Goal: Navigation & Orientation: Find specific page/section

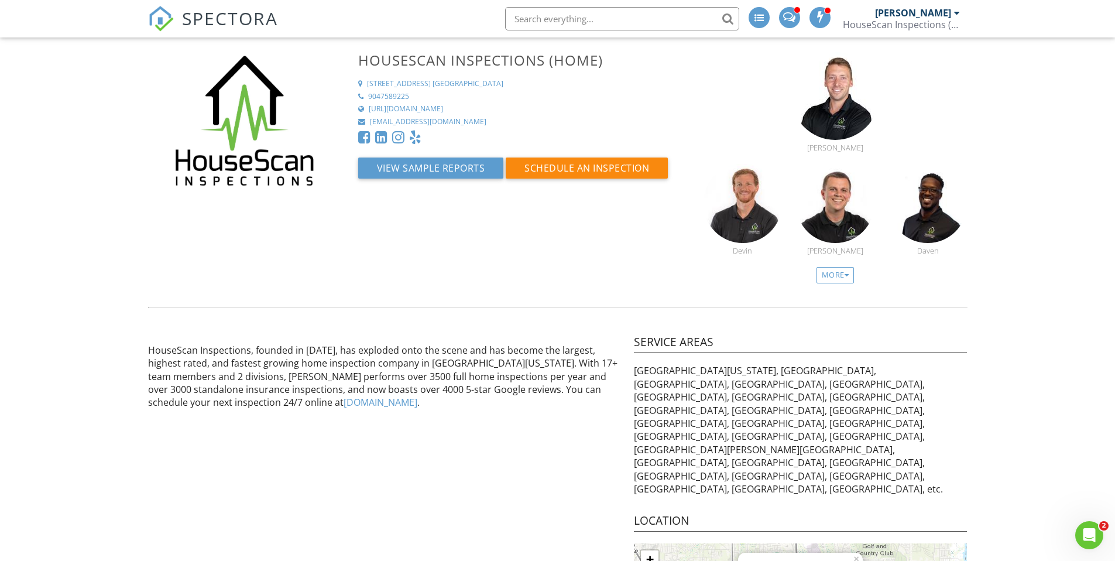
click at [229, 18] on span "SPECTORA" at bounding box center [230, 18] width 96 height 25
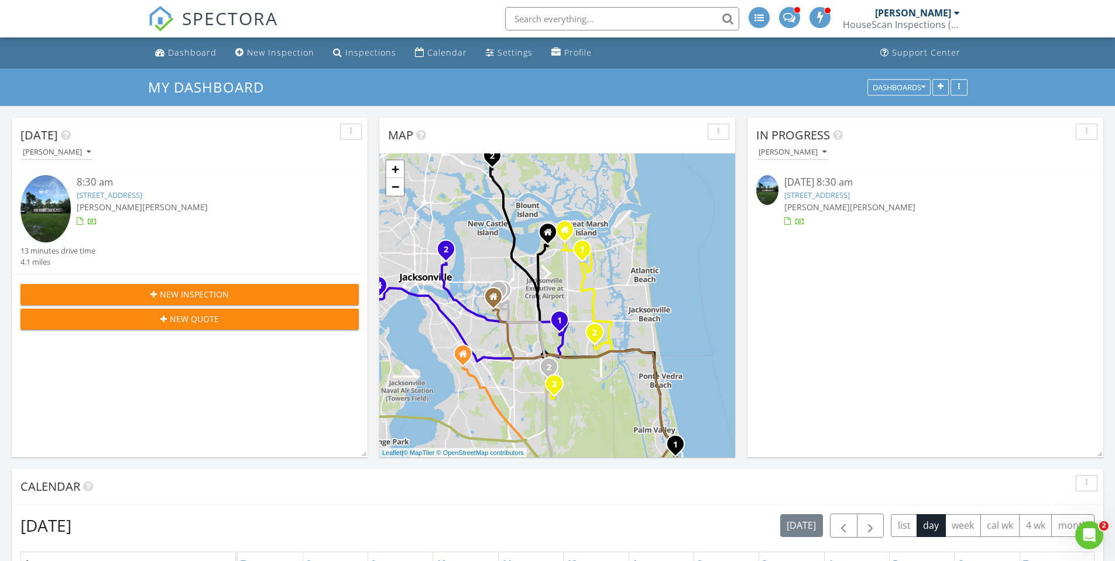
click at [141, 193] on link "5240 County Road 208 , St. Augustine, FL 32092" at bounding box center [110, 195] width 66 height 11
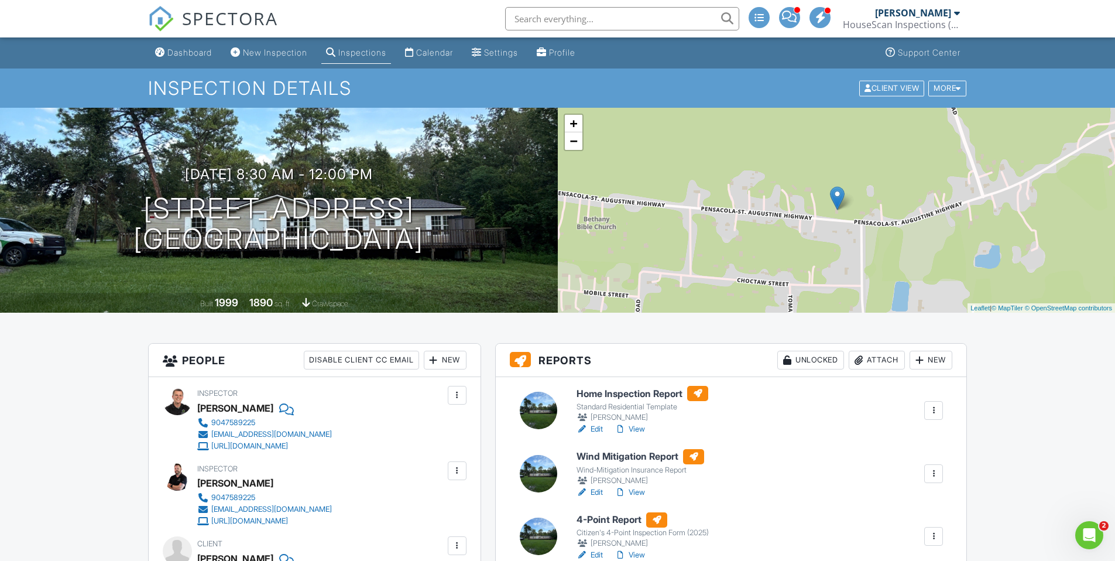
drag, startPoint x: 175, startPoint y: 47, endPoint x: 168, endPoint y: 46, distance: 7.1
click at [175, 47] on div "Dashboard" at bounding box center [189, 52] width 44 height 10
